Goal: Navigation & Orientation: Find specific page/section

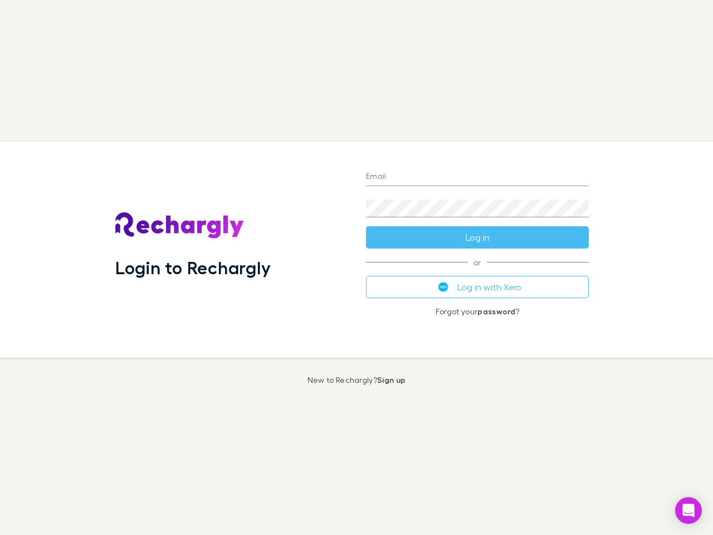
click at [357, 267] on div "Login to Rechargly" at bounding box center [231, 249] width 251 height 216
click at [477, 177] on input "Email" at bounding box center [477, 177] width 223 height 18
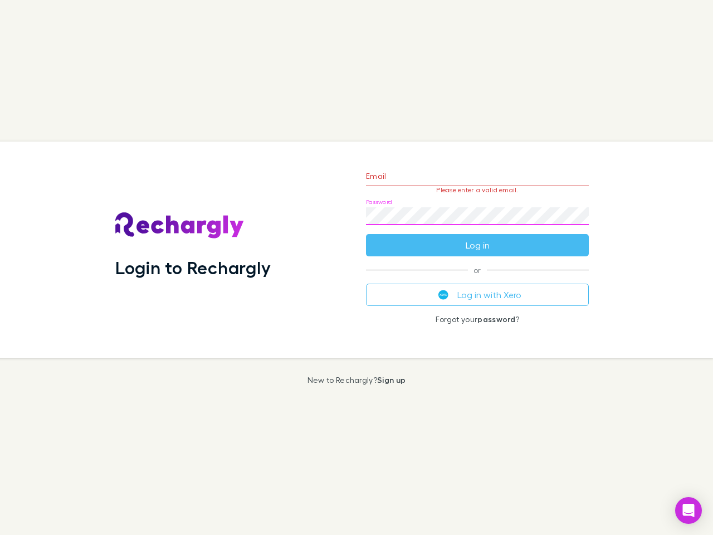
click at [477, 237] on form "Email Please enter a valid email. Password Log in" at bounding box center [477, 207] width 223 height 97
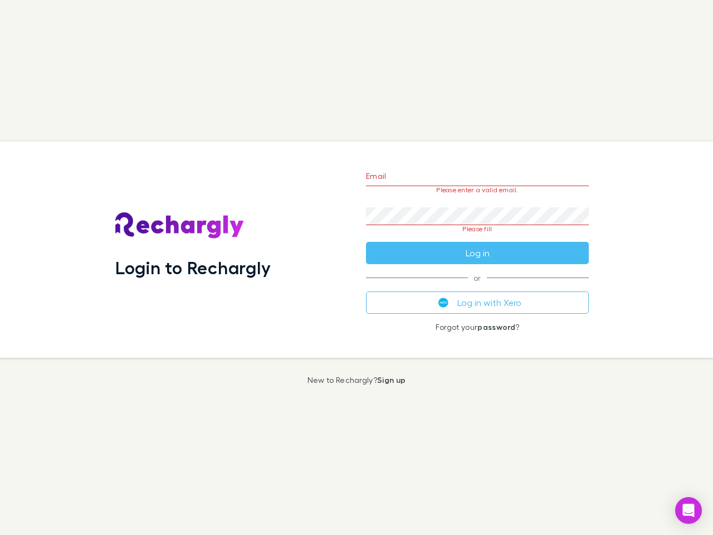
click at [477, 287] on div "Email Please enter a valid email. Password Please fill Log in or Log in with Xe…" at bounding box center [477, 249] width 241 height 216
click at [689, 510] on icon "Open Intercom Messenger" at bounding box center [689, 510] width 12 height 13
